Goal: Task Accomplishment & Management: Manage account settings

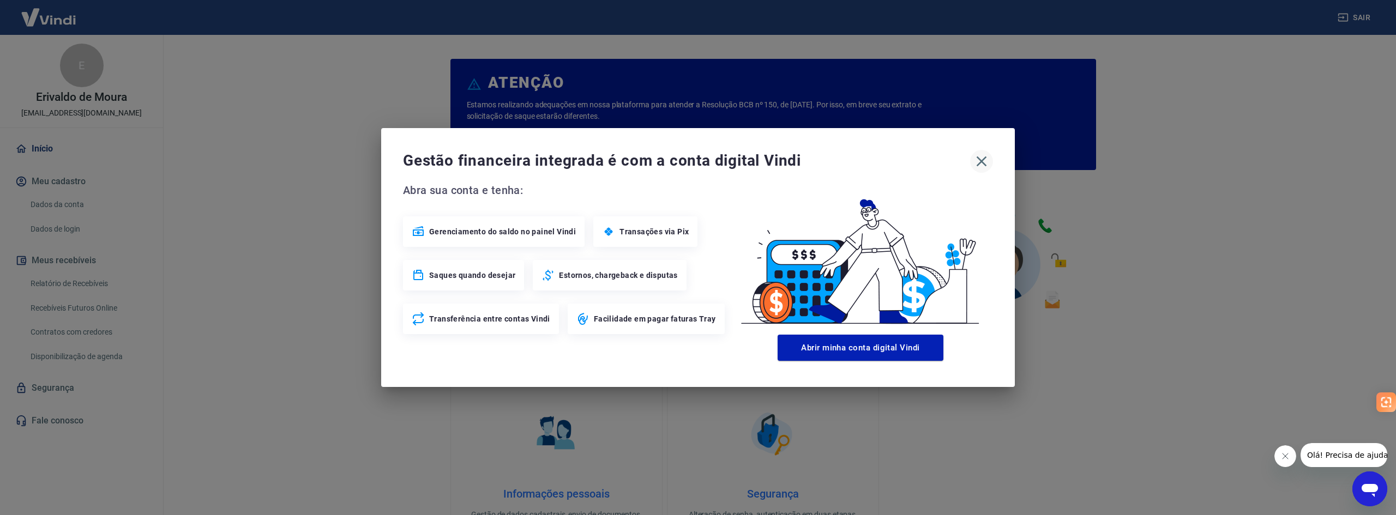
click at [982, 157] on icon "button" at bounding box center [981, 161] width 17 height 17
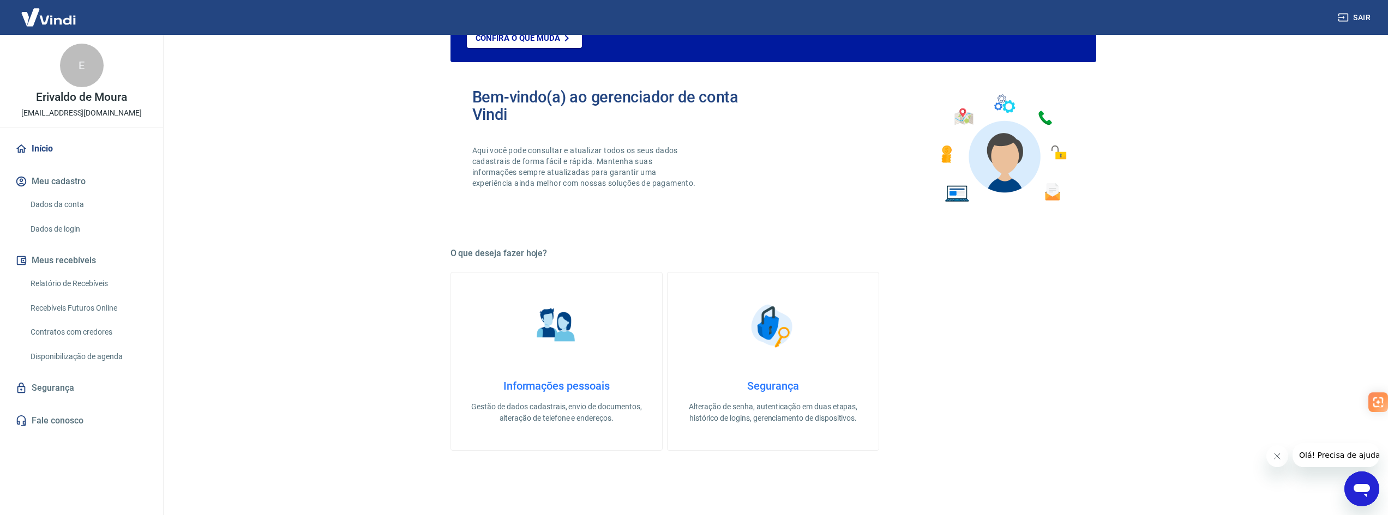
scroll to position [109, 0]
click at [583, 362] on link "Informações pessoais Gestão de dados cadastrais, envio de documentos, alteração…" at bounding box center [557, 360] width 212 height 179
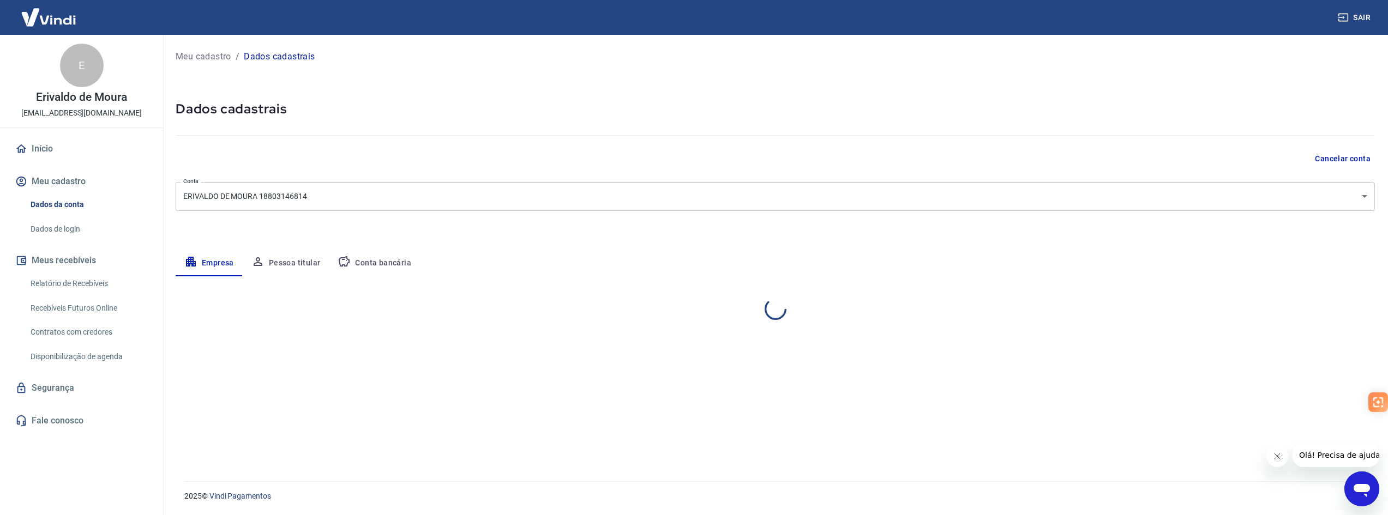
select select "SP"
select select "business"
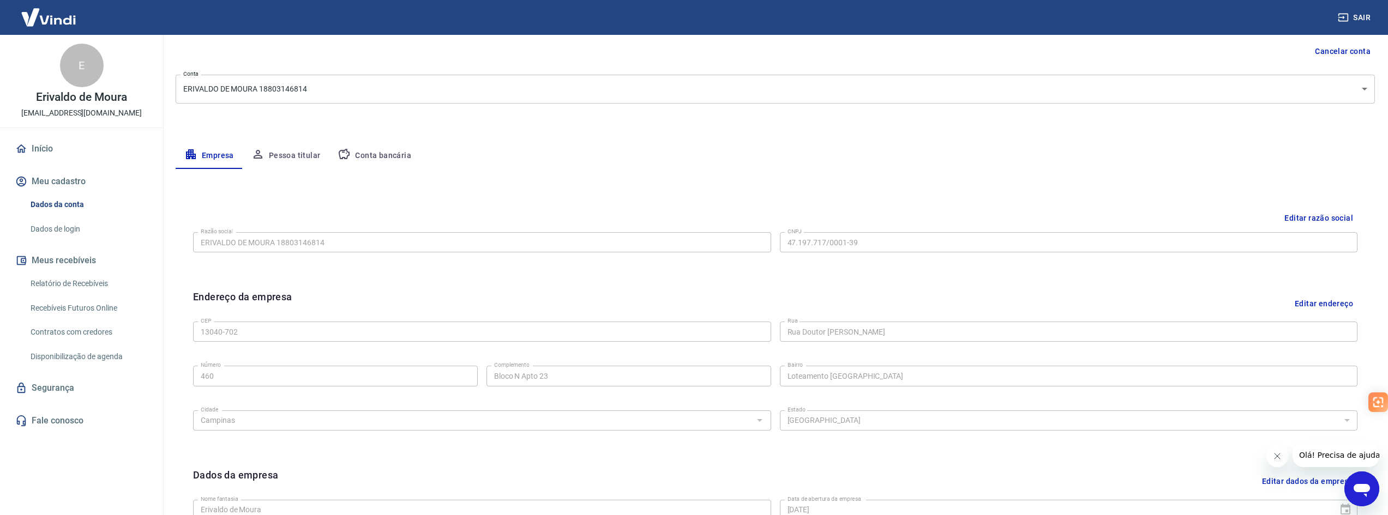
scroll to position [53, 0]
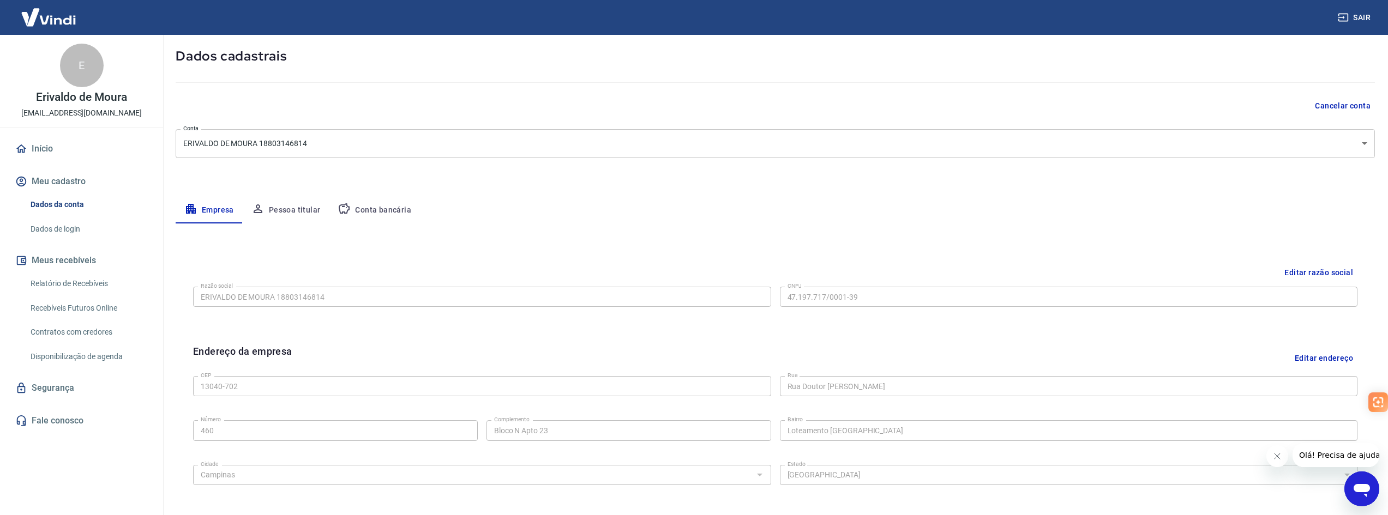
click at [274, 209] on button "Pessoa titular" at bounding box center [286, 210] width 87 height 26
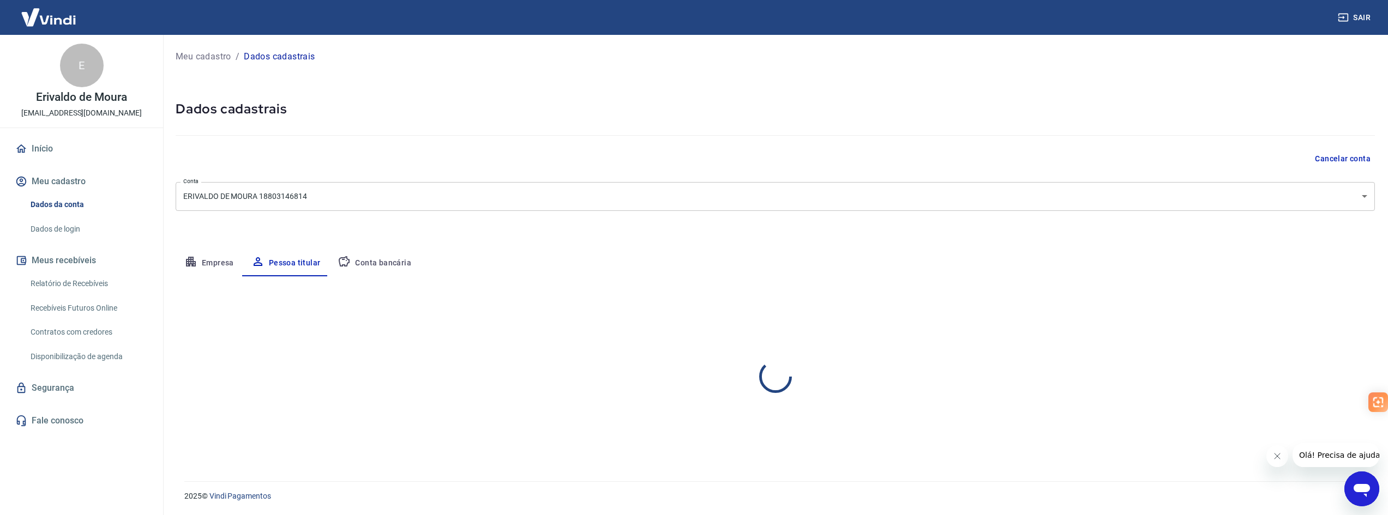
scroll to position [0, 0]
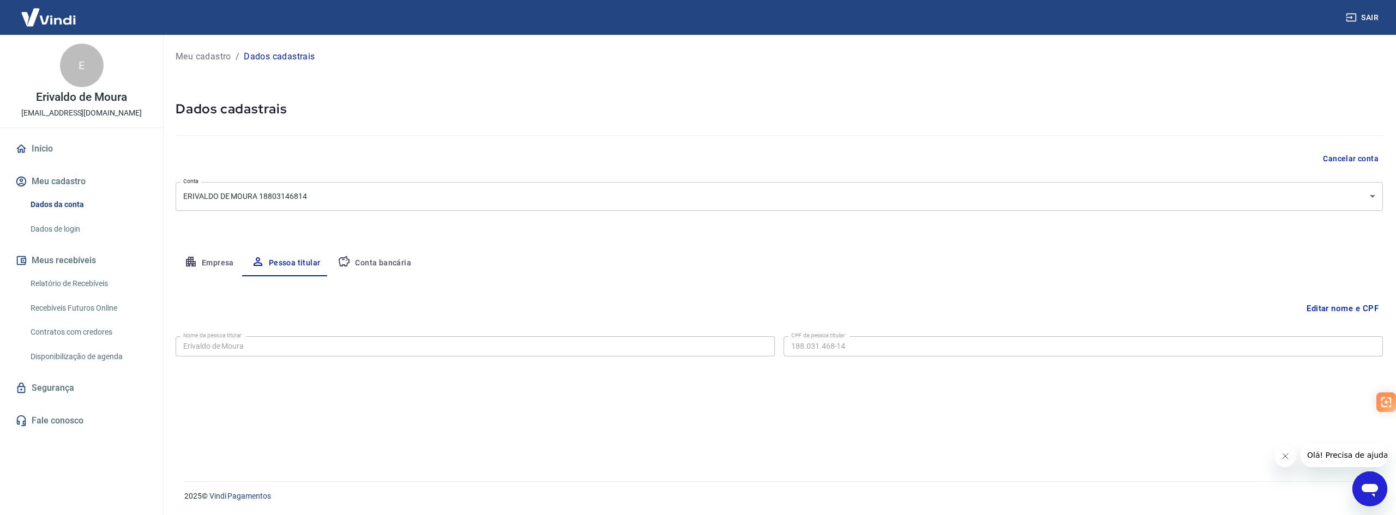
click at [395, 265] on button "Conta bancária" at bounding box center [374, 263] width 91 height 26
select select "1"
click at [69, 181] on button "Meu cadastro" at bounding box center [81, 182] width 137 height 24
click at [71, 203] on link "Dados da conta" at bounding box center [88, 205] width 124 height 22
click at [76, 230] on link "Dados de login" at bounding box center [88, 229] width 124 height 22
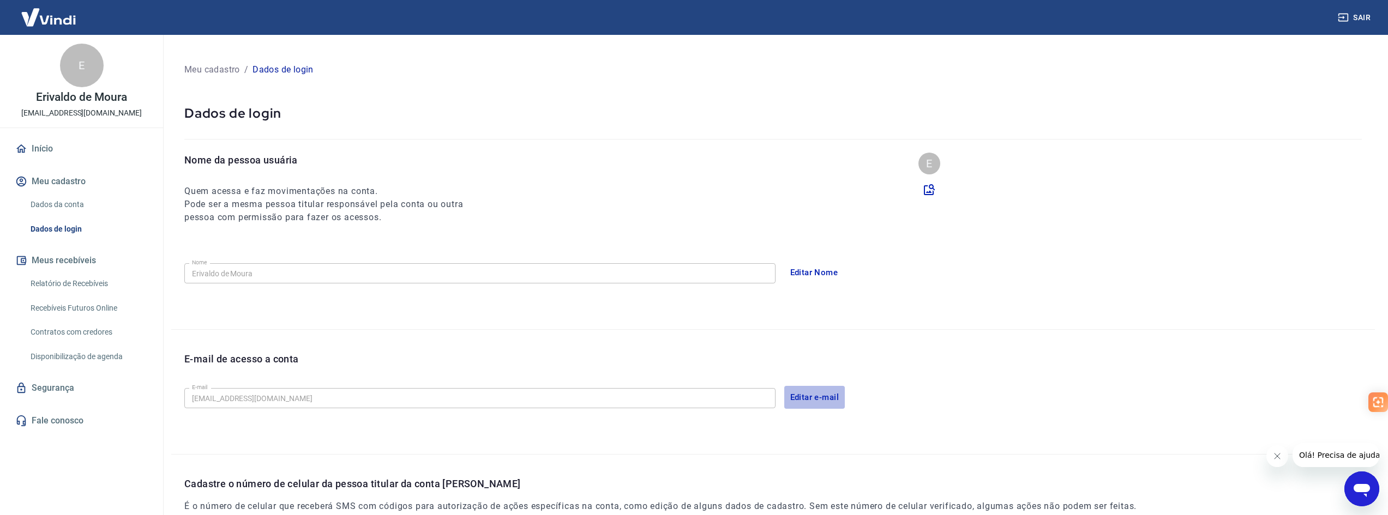
click at [824, 398] on button "Editar e-mail" at bounding box center [814, 397] width 61 height 23
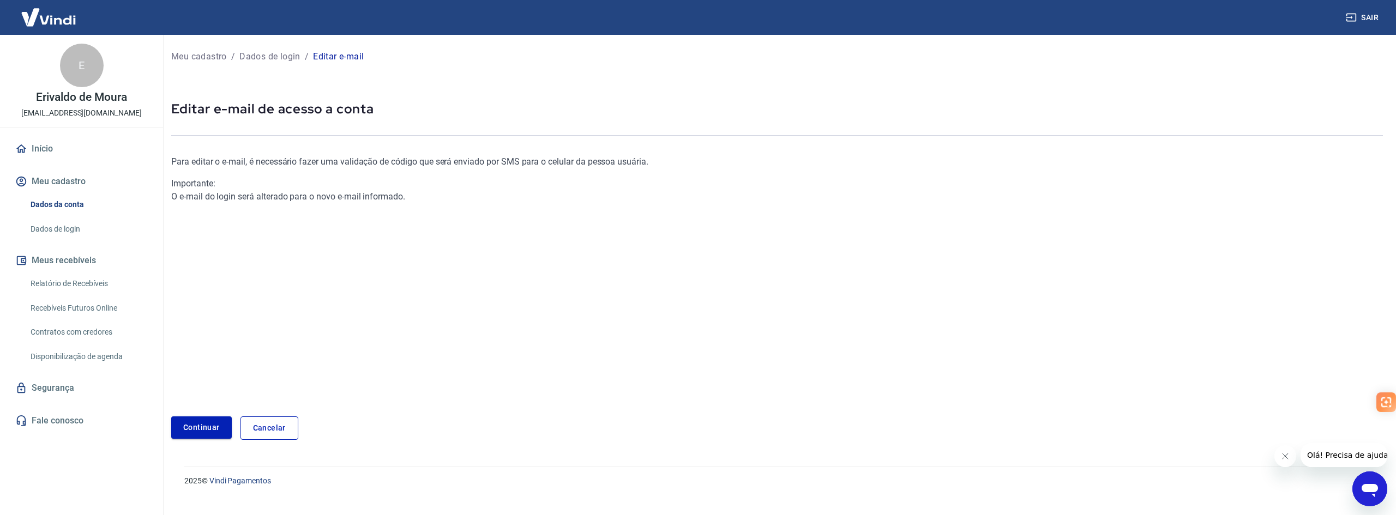
click at [197, 424] on link "Continuar" at bounding box center [201, 428] width 61 height 22
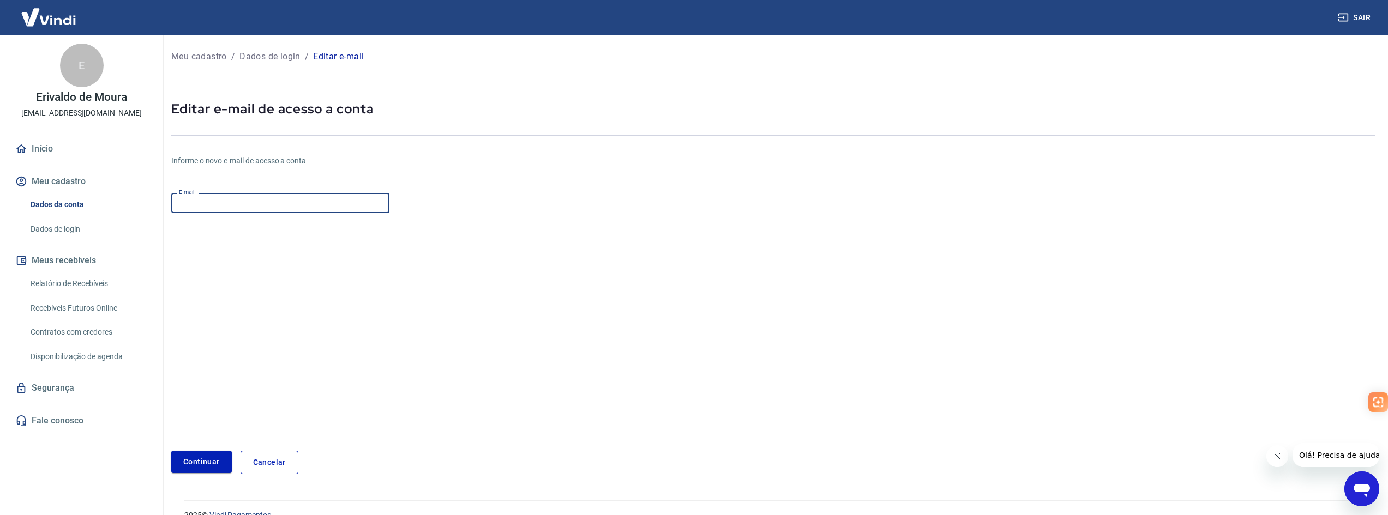
click at [227, 201] on input "E-mail" at bounding box center [280, 203] width 218 height 20
type input "[EMAIL_ADDRESS][DOMAIN_NAME]"
click at [328, 208] on input "[EMAIL_ADDRESS][DOMAIN_NAME]" at bounding box center [280, 203] width 218 height 20
drag, startPoint x: 328, startPoint y: 208, endPoint x: 98, endPoint y: 208, distance: 230.7
click at [98, 208] on div "Sair E Erivaldo de Moura [EMAIL_ADDRESS][DOMAIN_NAME] Início Meu cadastro Dados…" at bounding box center [694, 257] width 1388 height 515
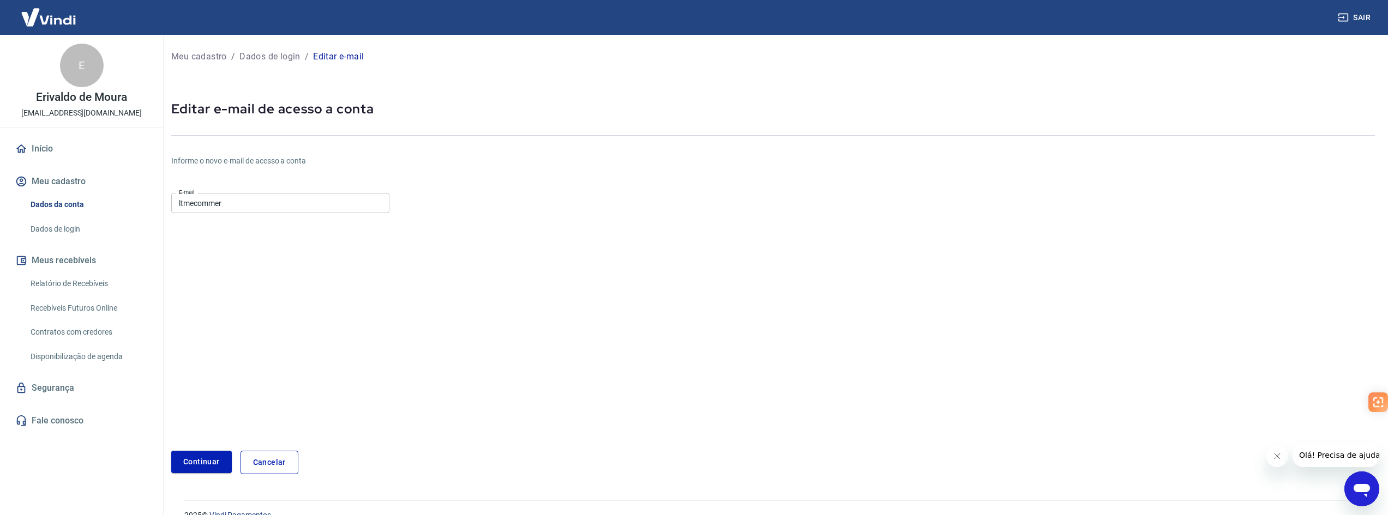
click at [187, 204] on input "ltmecommer" at bounding box center [280, 203] width 218 height 20
click at [235, 201] on input "ltm.ecommer" at bounding box center [280, 203] width 218 height 20
type input "[EMAIL_ADDRESS][DOMAIN_NAME]"
click at [217, 465] on button "Continuar" at bounding box center [201, 462] width 61 height 22
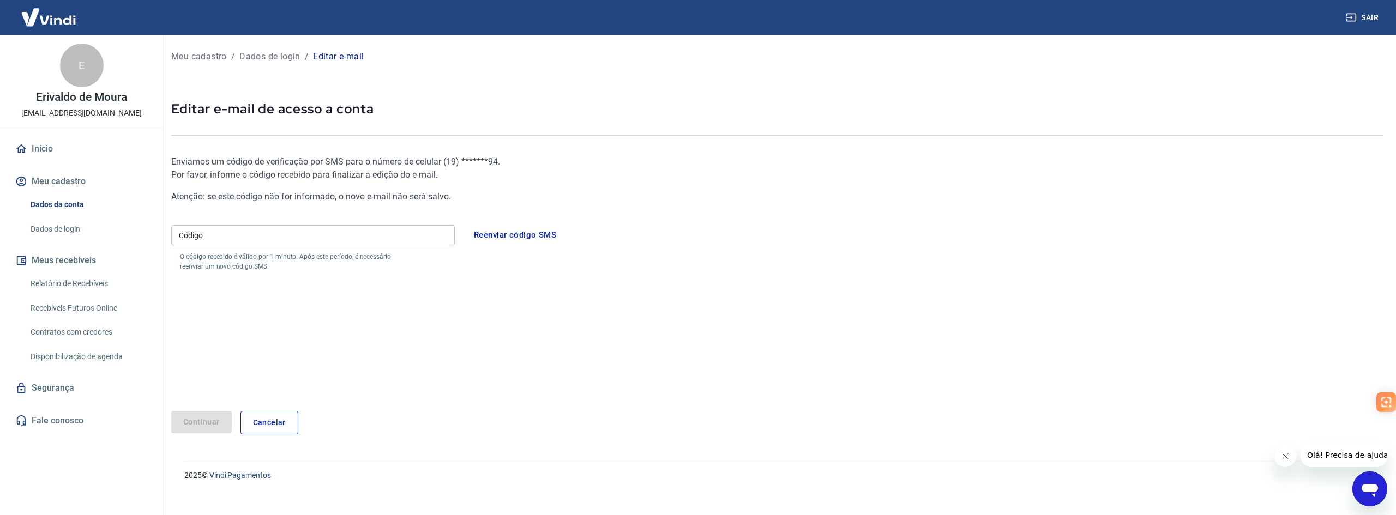
drag, startPoint x: 272, startPoint y: 248, endPoint x: 273, endPoint y: 242, distance: 6.1
click at [273, 248] on div "Código Código O código recebido é válido por 1 minuto. Após este período, é nec…" at bounding box center [313, 246] width 284 height 51
click at [274, 237] on input "Código" at bounding box center [313, 235] width 284 height 20
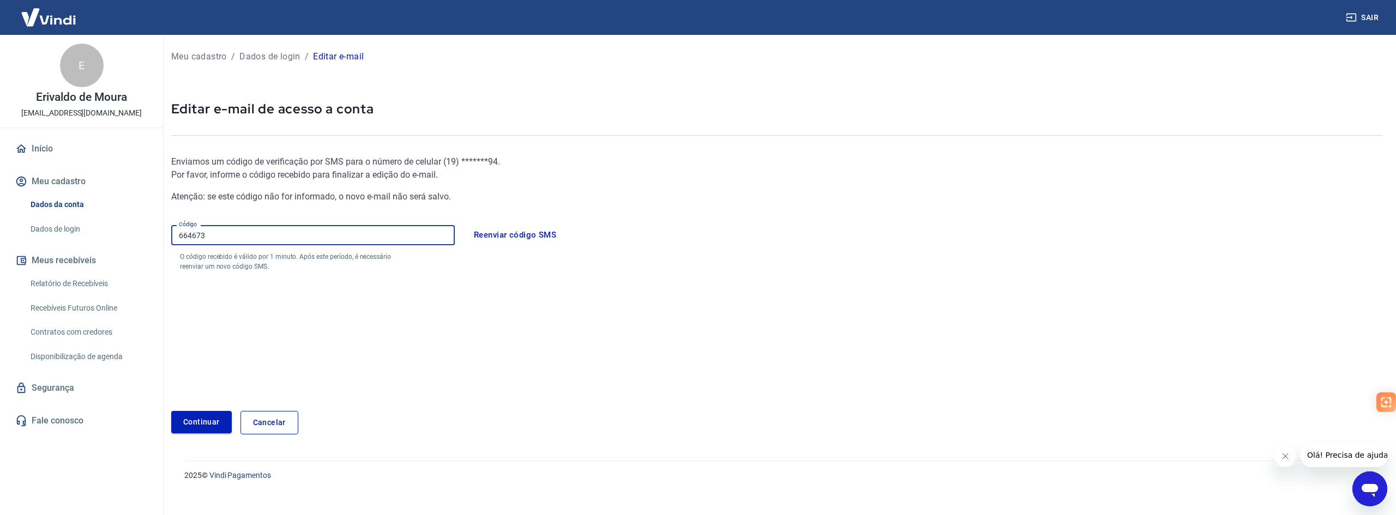
type input "664673"
click at [208, 425] on button "Continuar" at bounding box center [201, 422] width 61 height 22
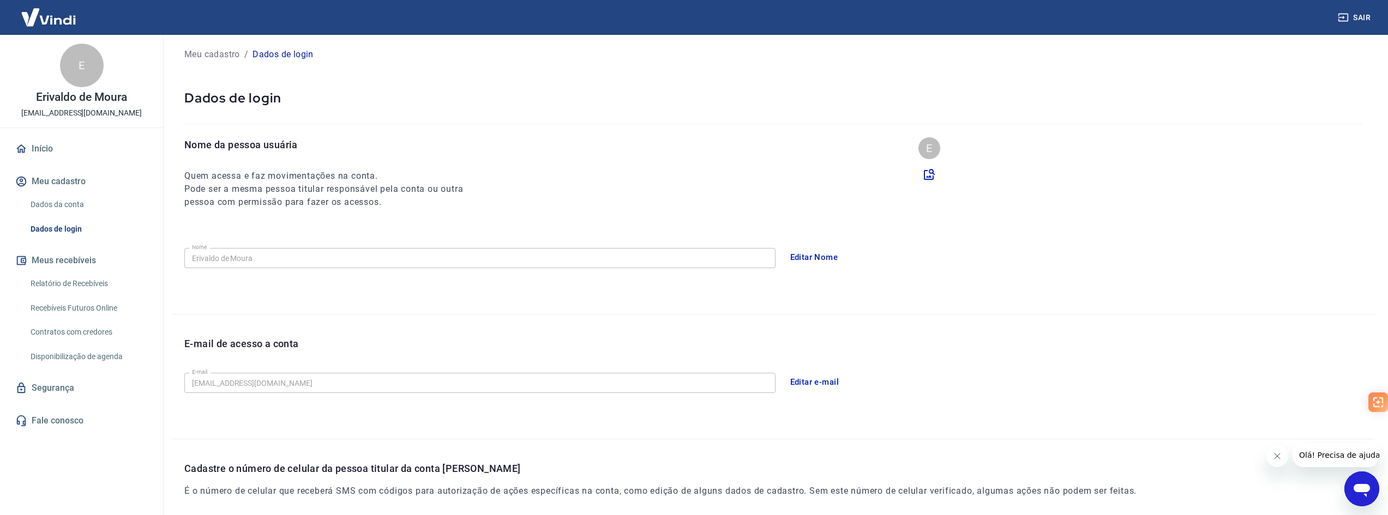
scroll to position [7, 0]
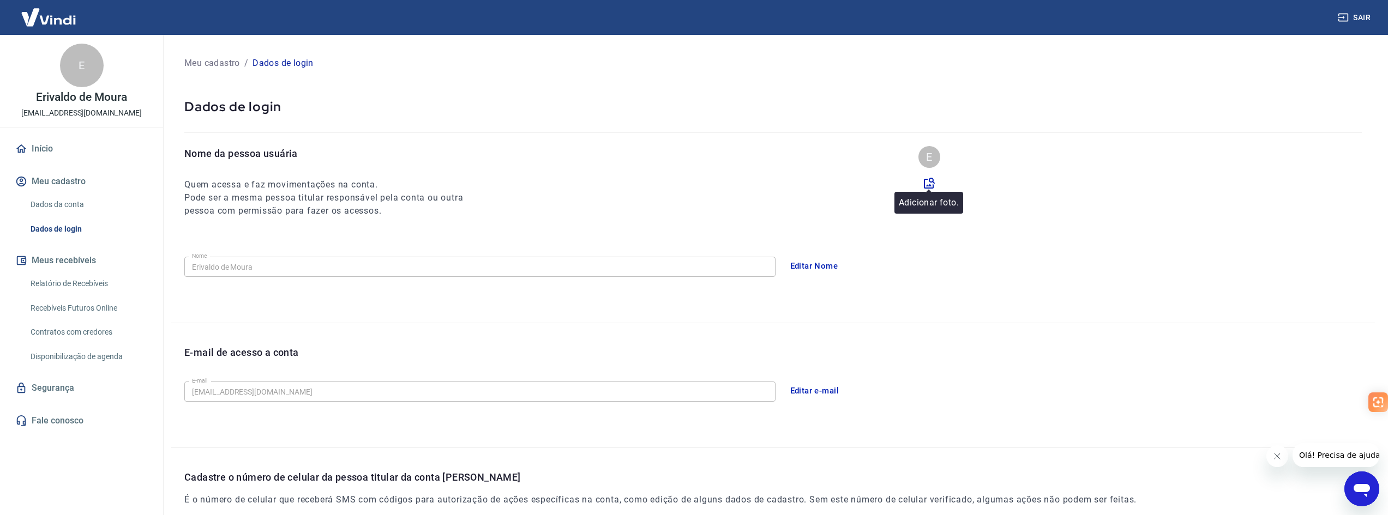
click at [932, 182] on icon at bounding box center [929, 183] width 11 height 11
click at [0, 0] on input "file" at bounding box center [0, 0] width 0 height 0
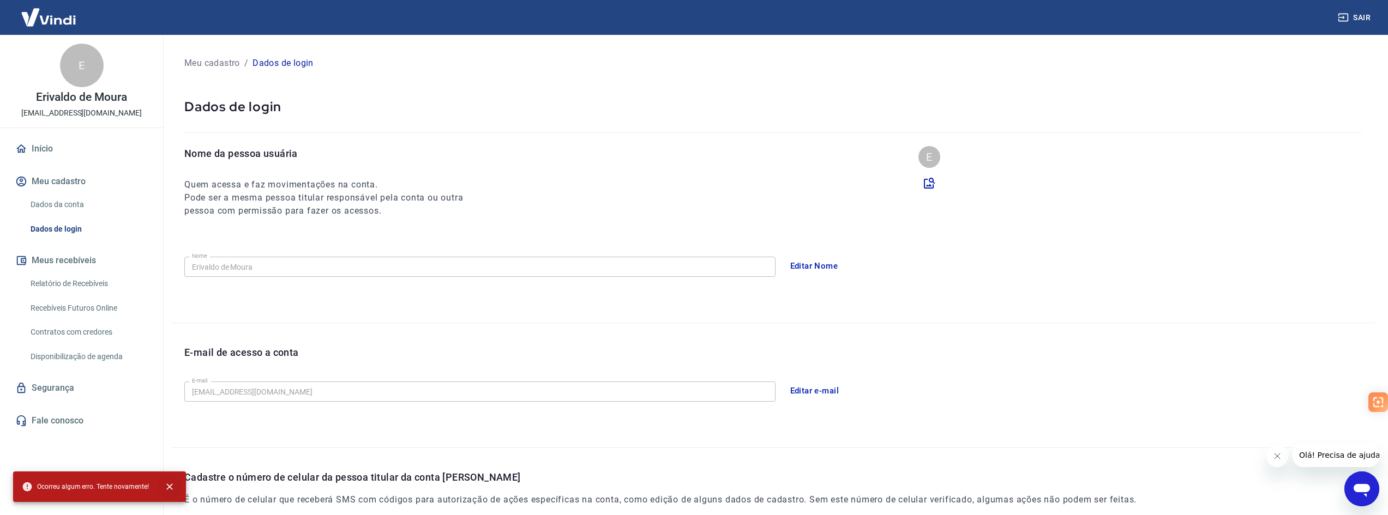
click at [175, 484] on button "close" at bounding box center [170, 487] width 24 height 24
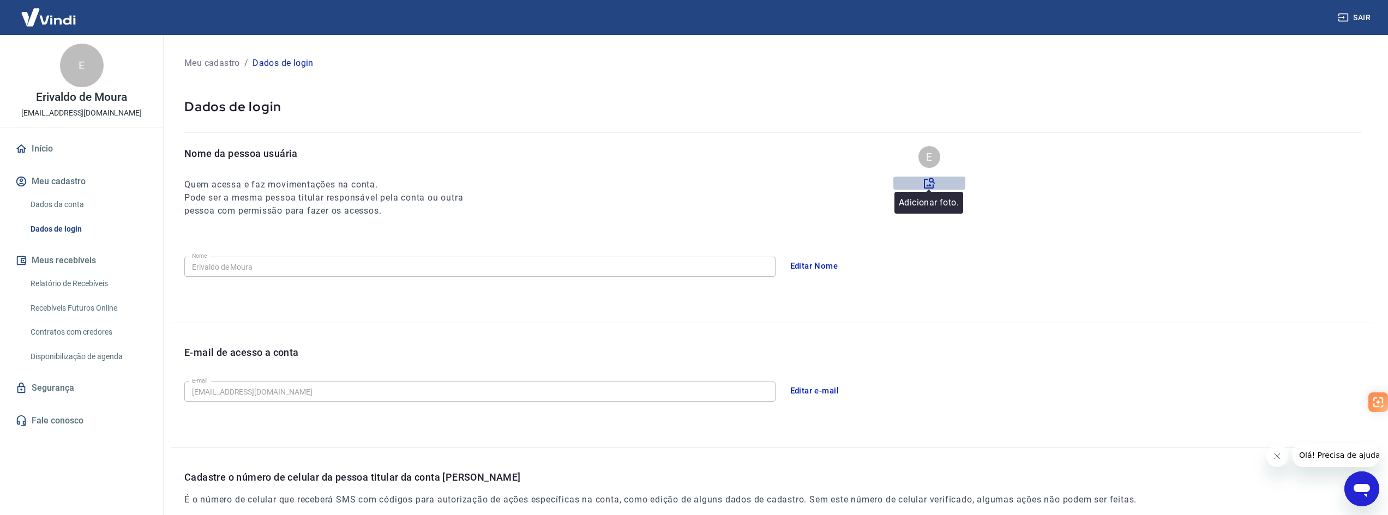
click at [926, 185] on icon at bounding box center [929, 183] width 13 height 13
click at [0, 0] on input "file" at bounding box center [0, 0] width 0 height 0
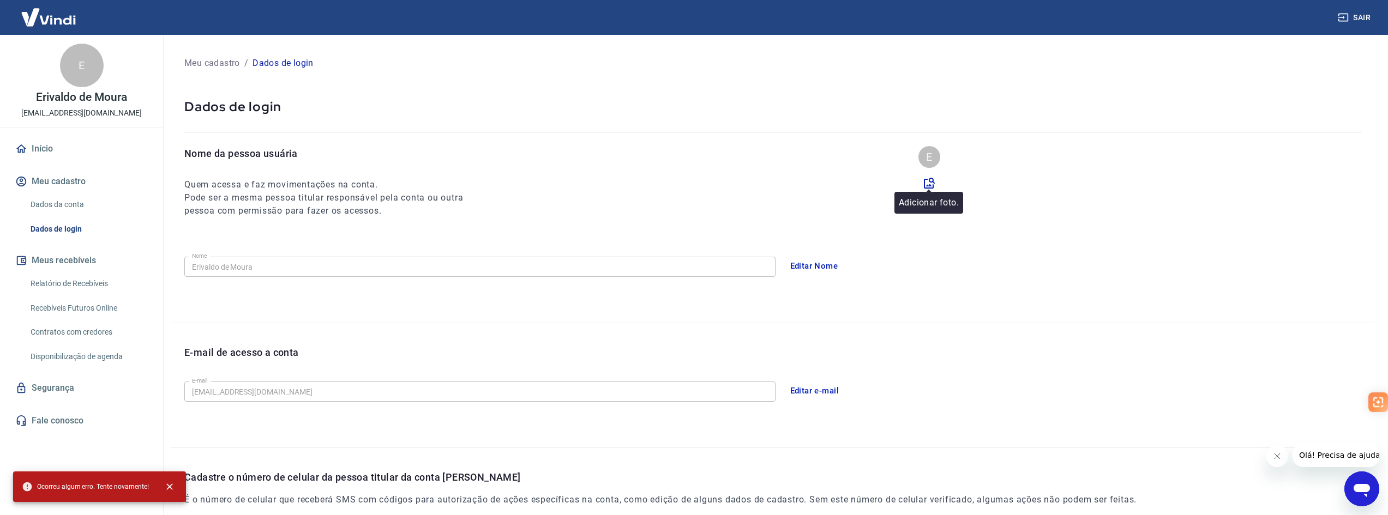
click at [929, 189] on div at bounding box center [929, 190] width 7 height 3
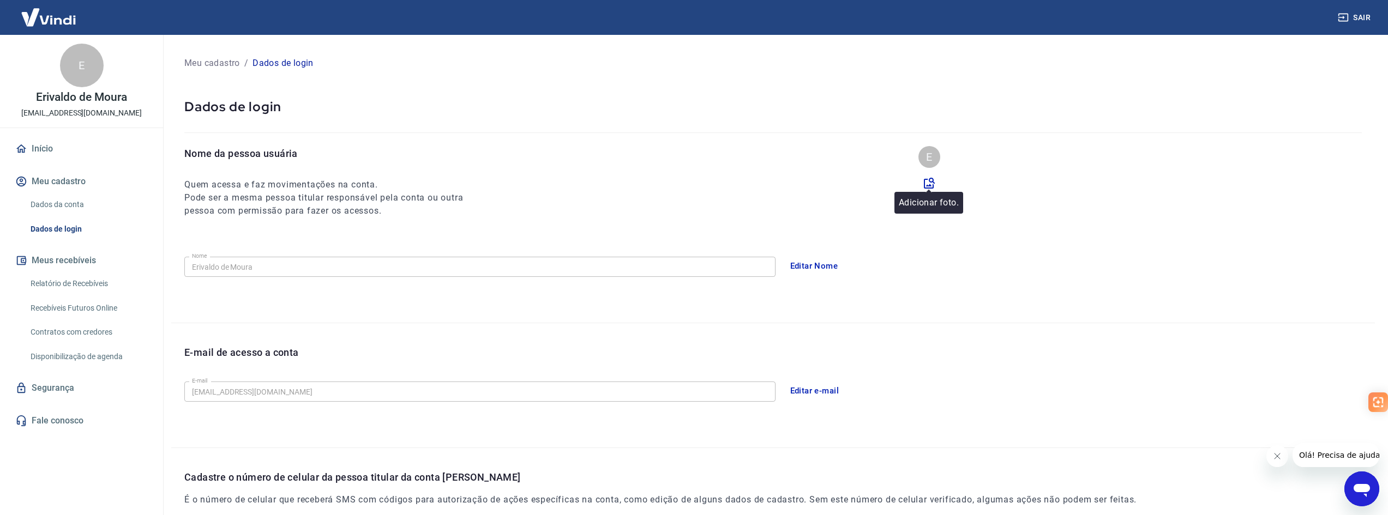
click at [928, 184] on icon at bounding box center [929, 183] width 13 height 13
click at [0, 0] on input "file" at bounding box center [0, 0] width 0 height 0
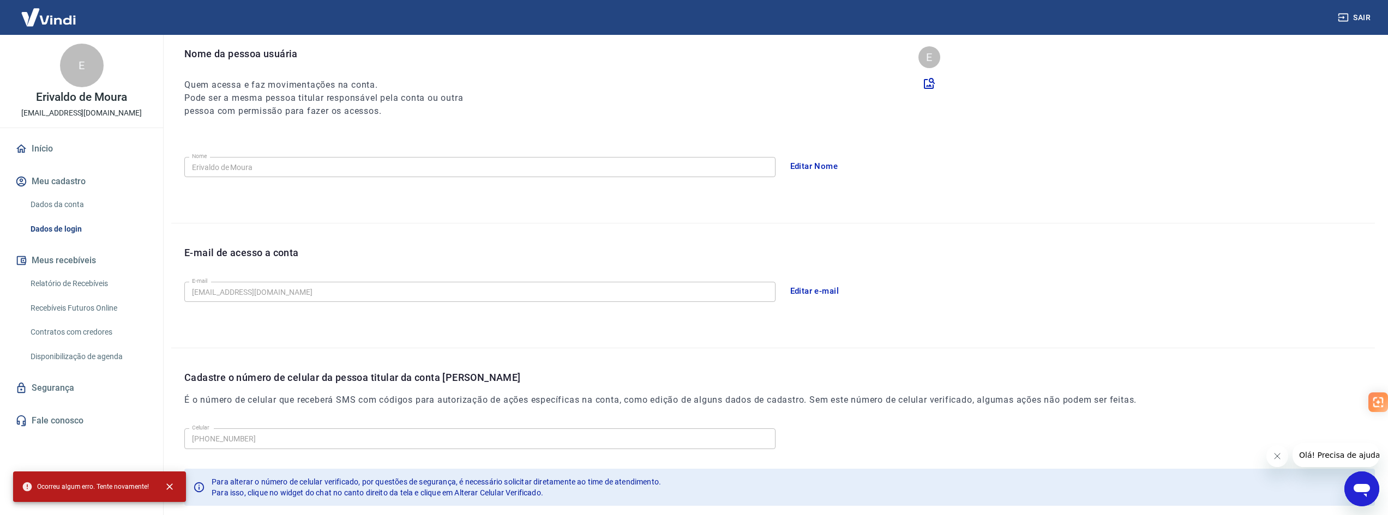
scroll to position [116, 0]
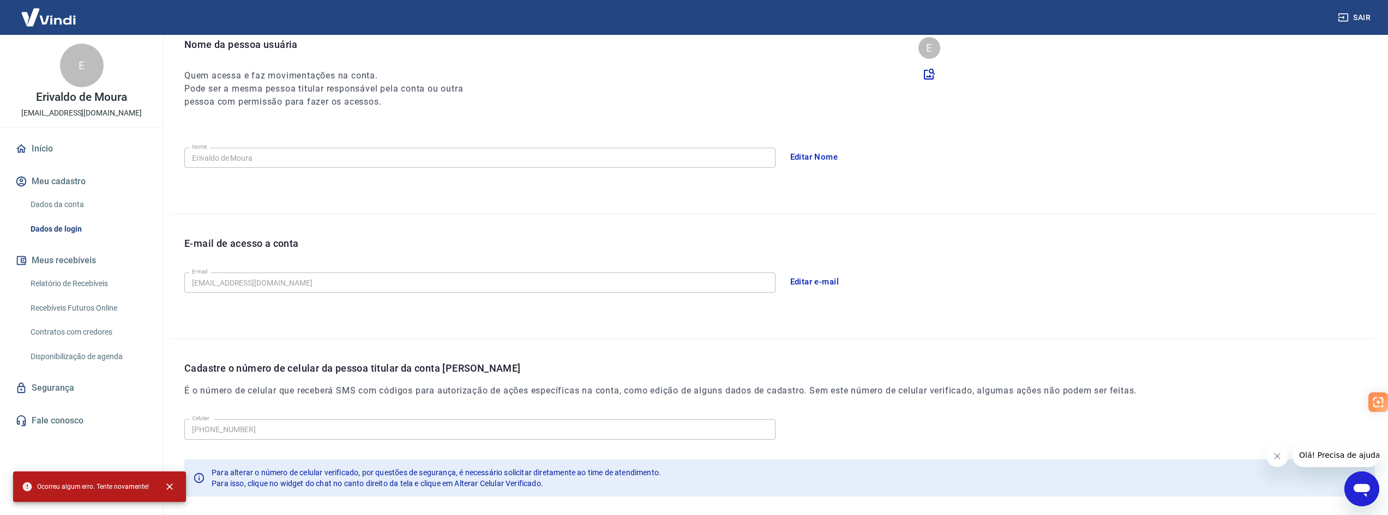
click at [102, 286] on link "Relatório de Recebíveis" at bounding box center [88, 284] width 124 height 22
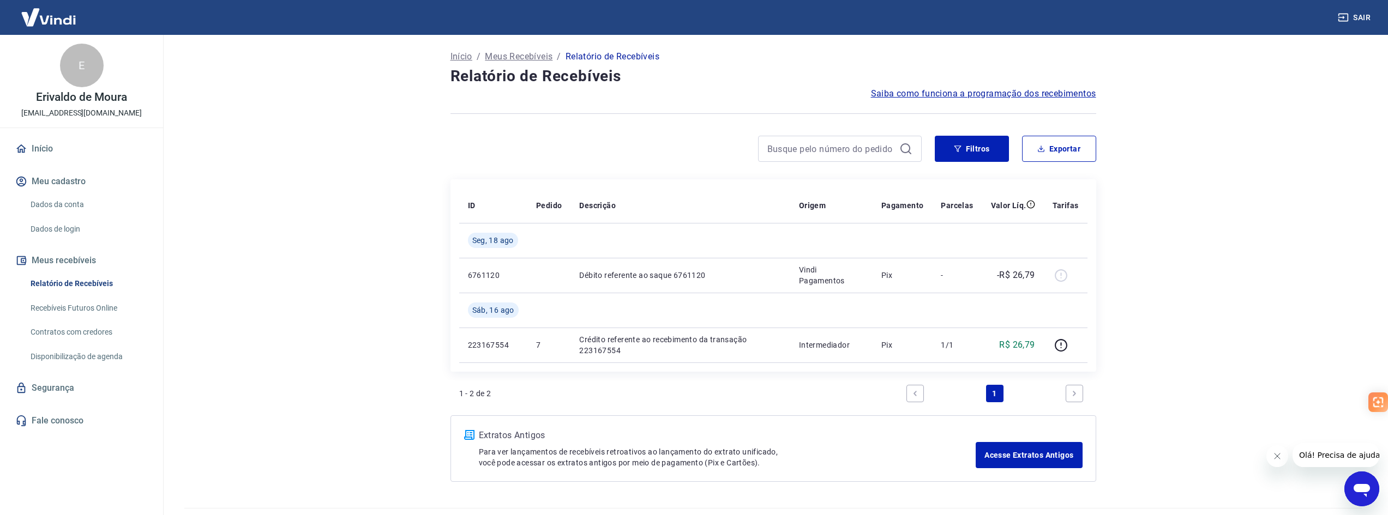
click at [93, 332] on link "Contratos com credores" at bounding box center [88, 332] width 124 height 22
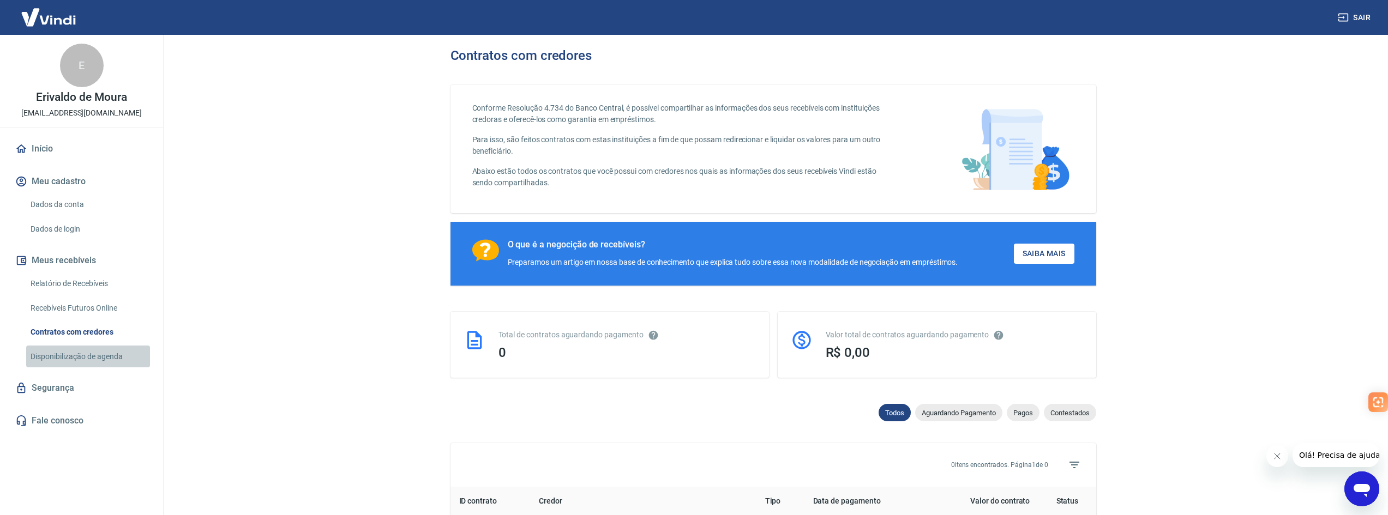
click at [93, 355] on link "Disponibilização de agenda" at bounding box center [88, 357] width 124 height 22
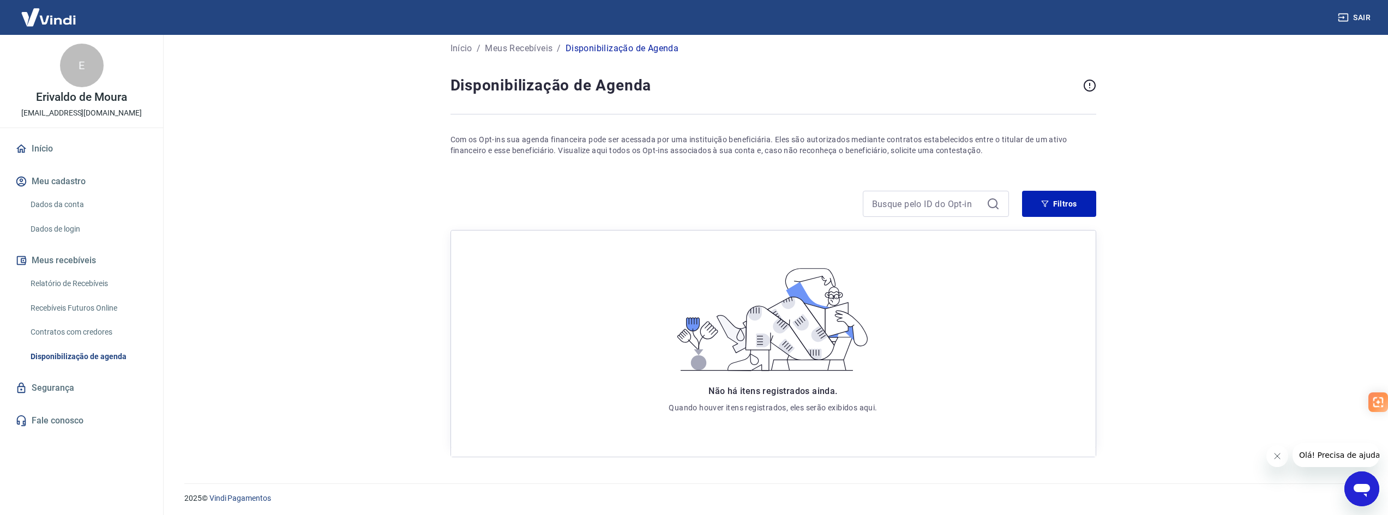
scroll to position [11, 0]
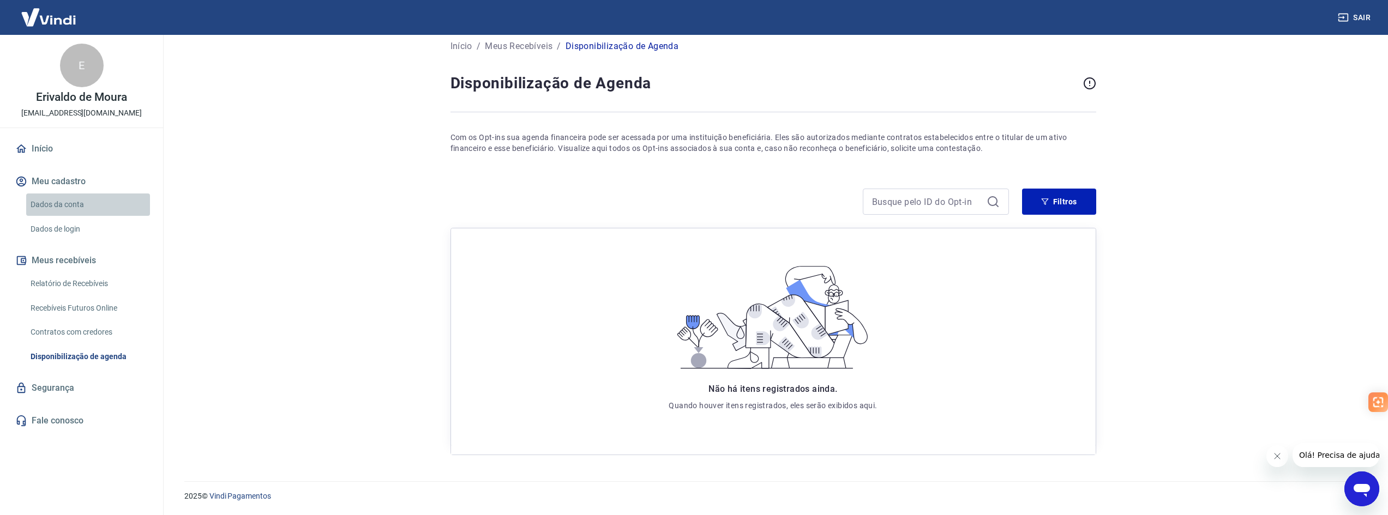
click at [62, 208] on link "Dados da conta" at bounding box center [88, 205] width 124 height 22
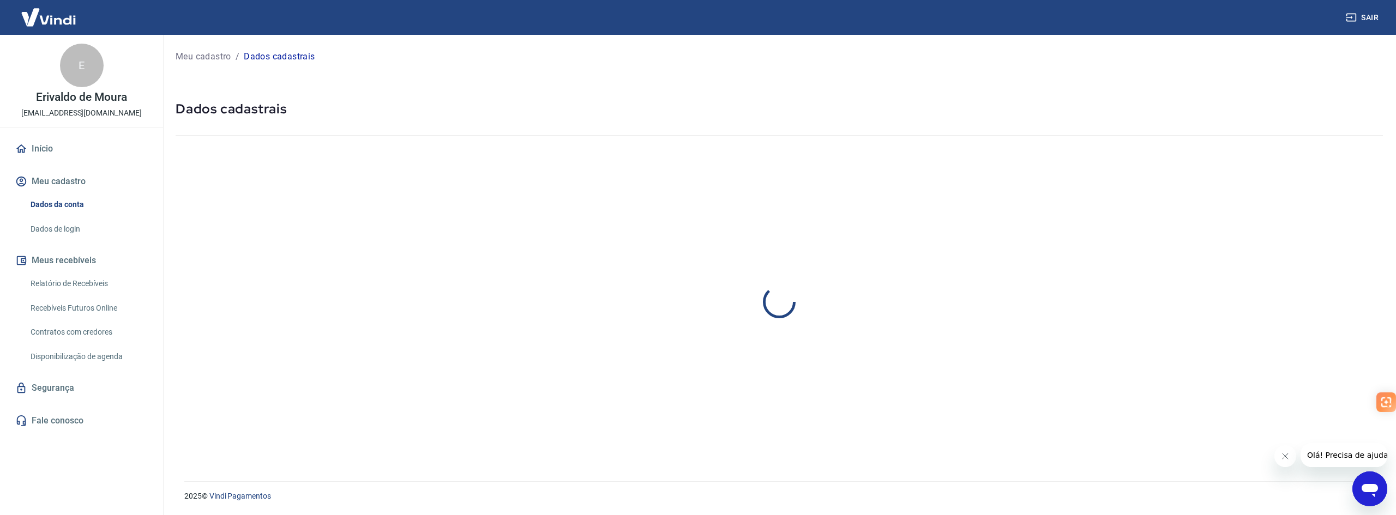
select select "SP"
select select "business"
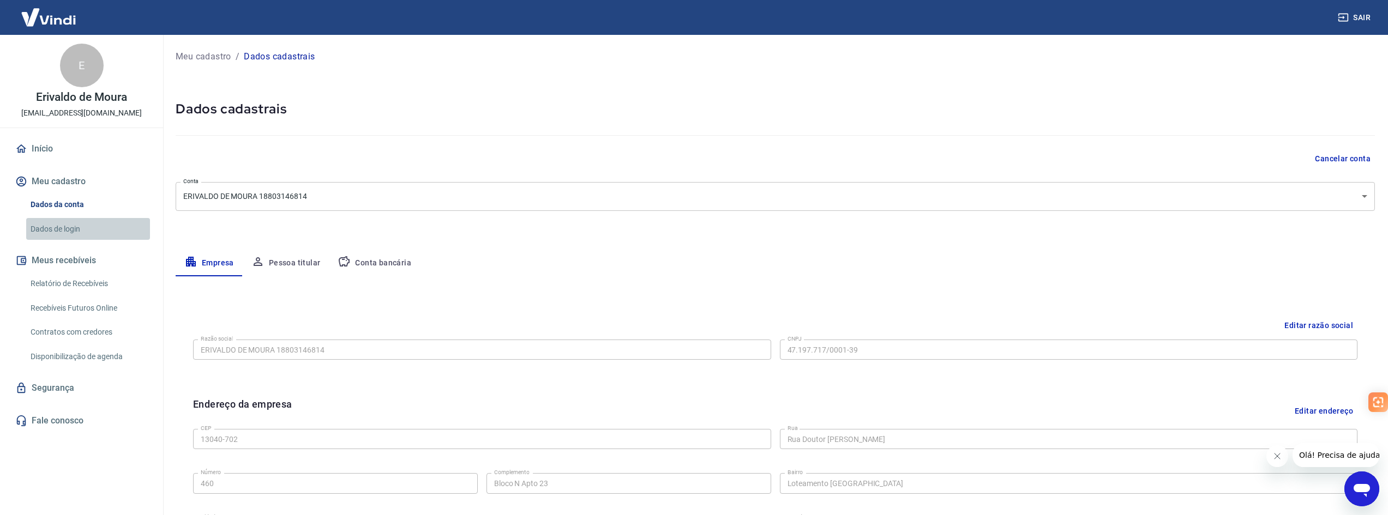
click at [68, 229] on link "Dados de login" at bounding box center [88, 229] width 124 height 22
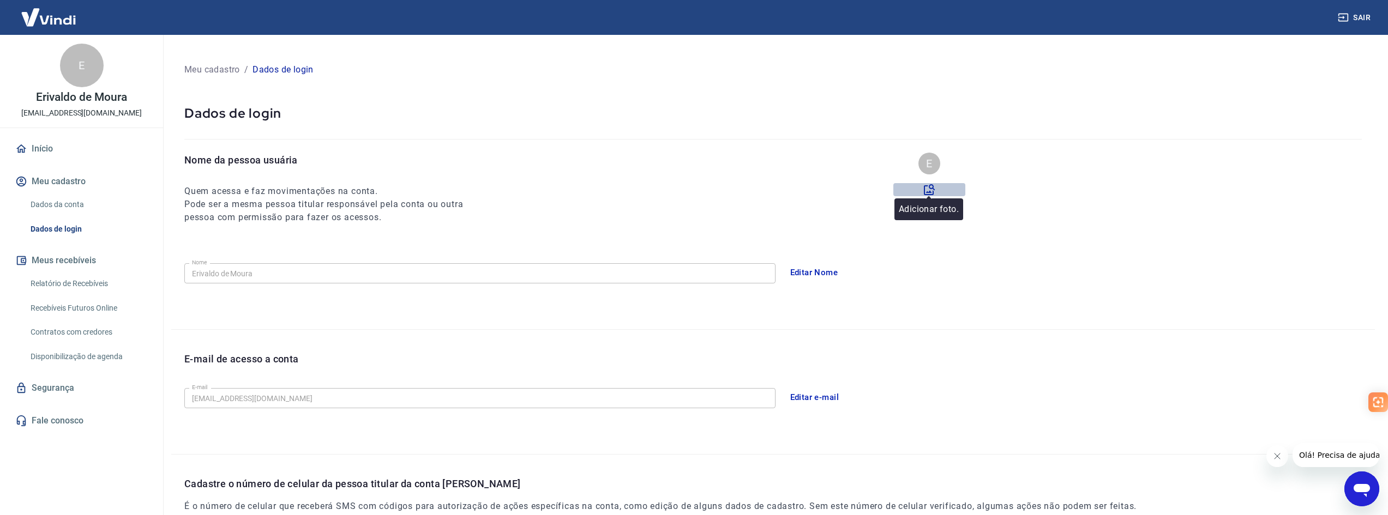
click at [929, 188] on icon at bounding box center [929, 189] width 13 height 13
click at [0, 0] on input "file" at bounding box center [0, 0] width 0 height 0
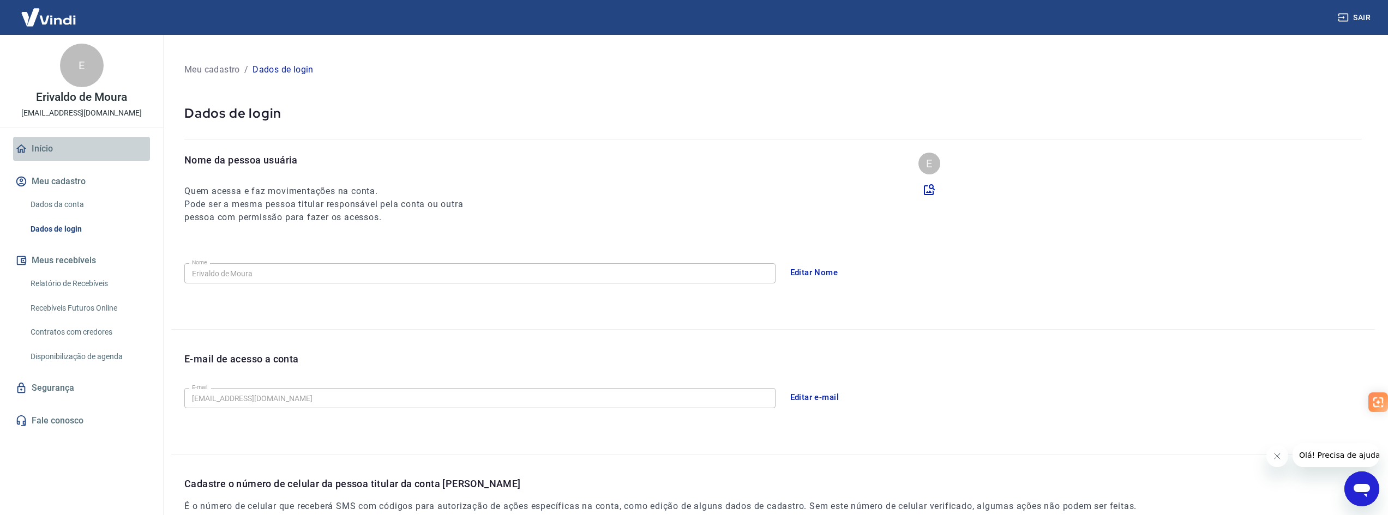
click at [48, 143] on link "Início" at bounding box center [81, 149] width 137 height 24
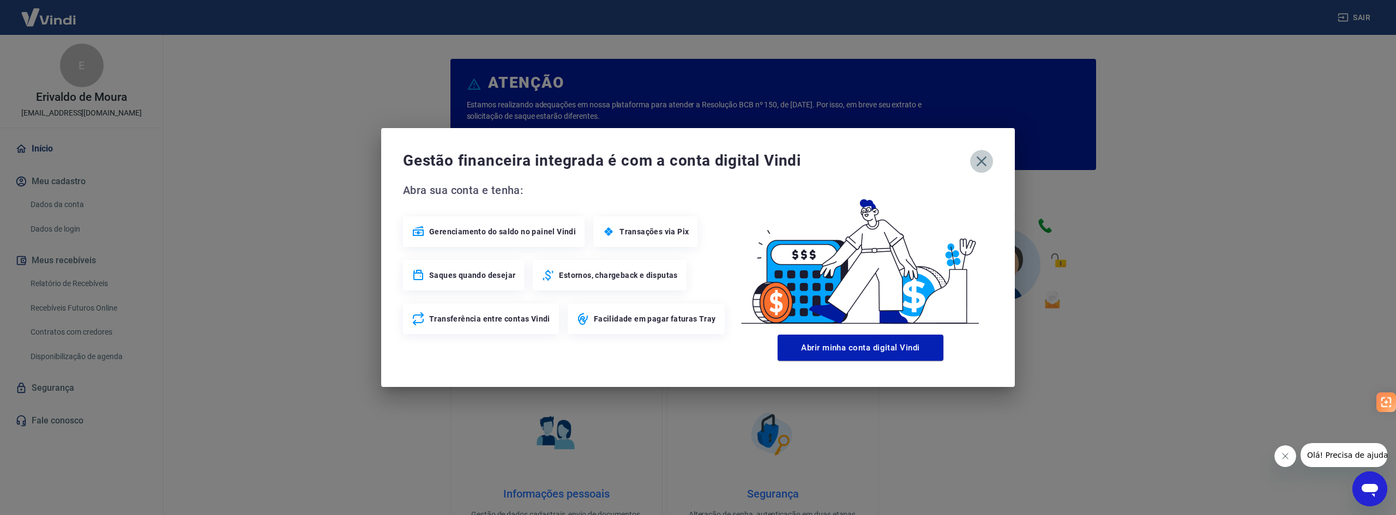
click at [984, 165] on icon "button" at bounding box center [981, 161] width 17 height 17
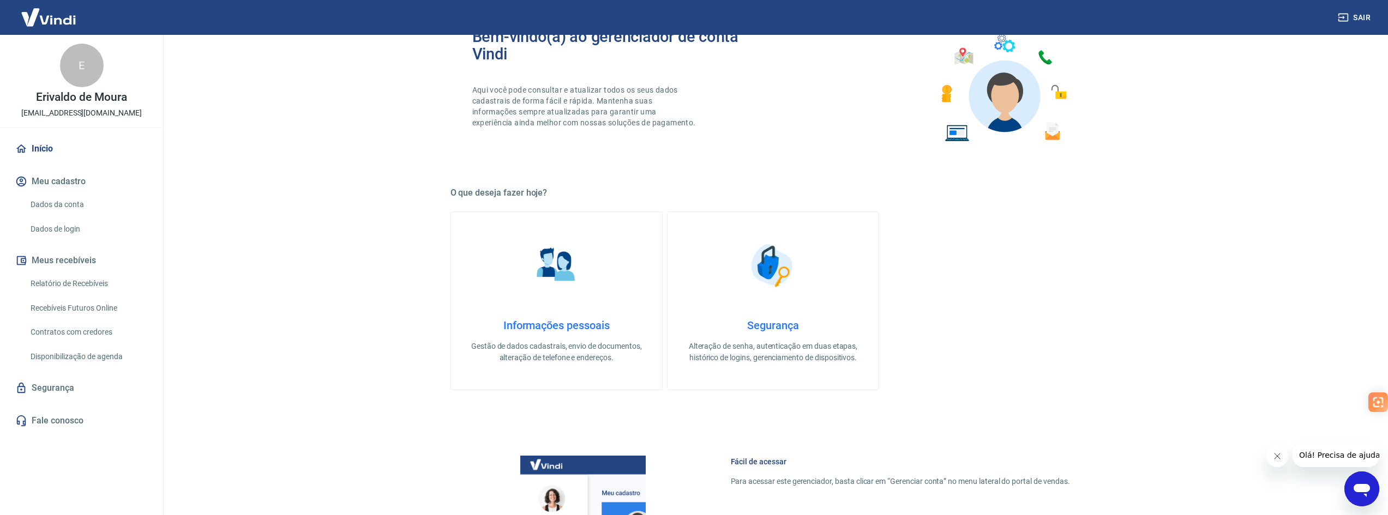
scroll to position [11, 0]
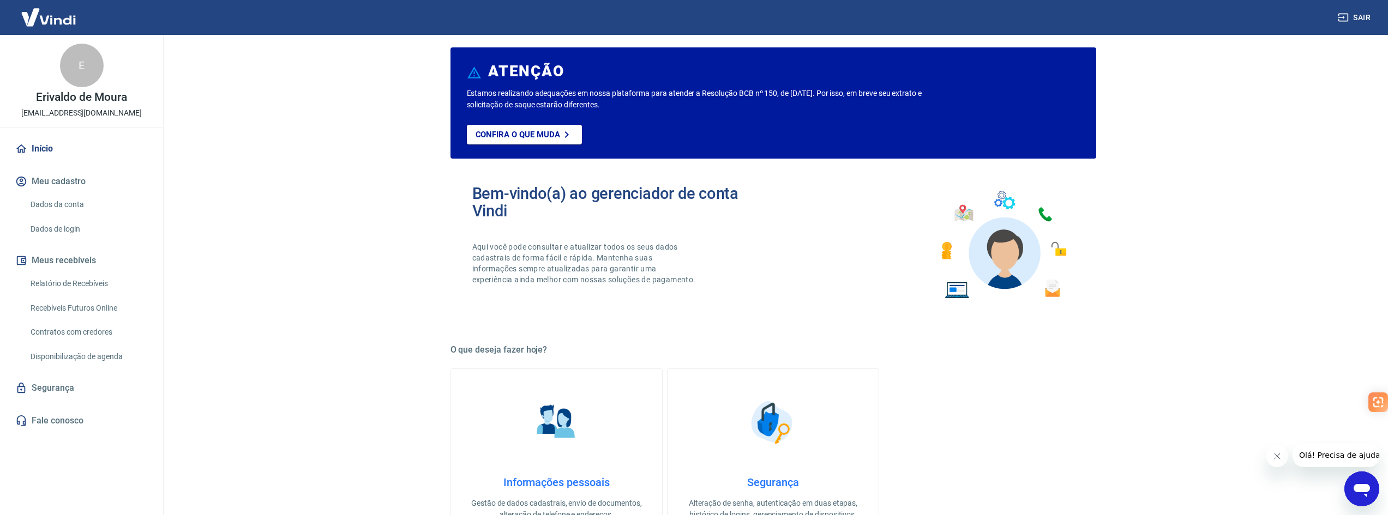
click at [1349, 18] on button "Sair" at bounding box center [1355, 18] width 39 height 20
